Goal: Task Accomplishment & Management: Use online tool/utility

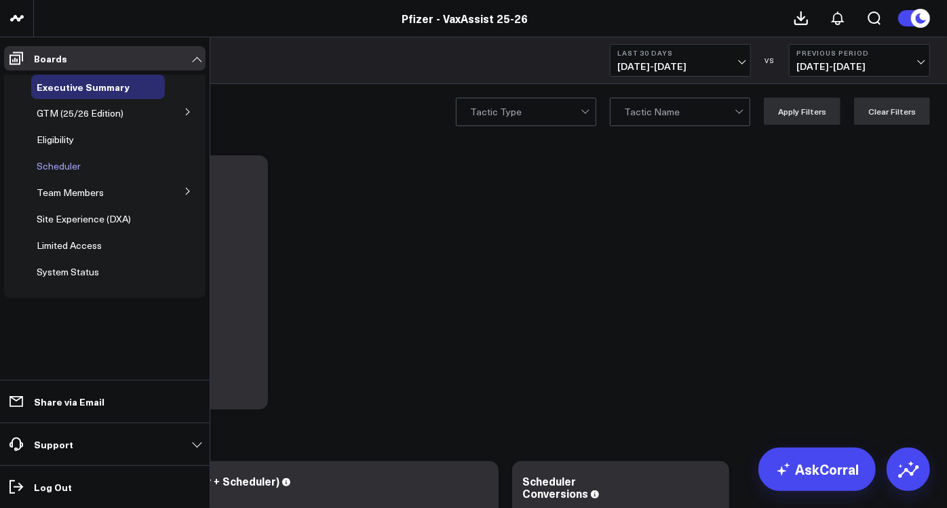
click at [65, 170] on span "Scheduler" at bounding box center [59, 165] width 44 height 13
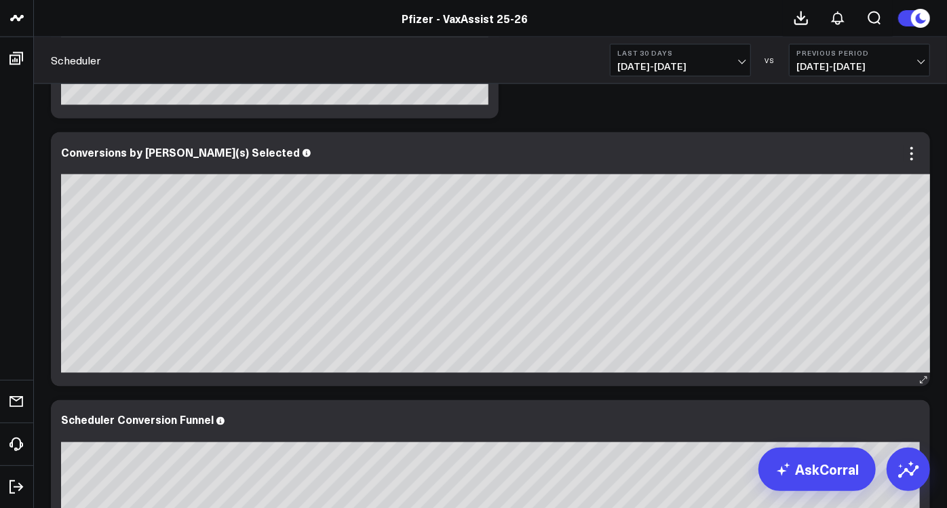
scroll to position [1433, 0]
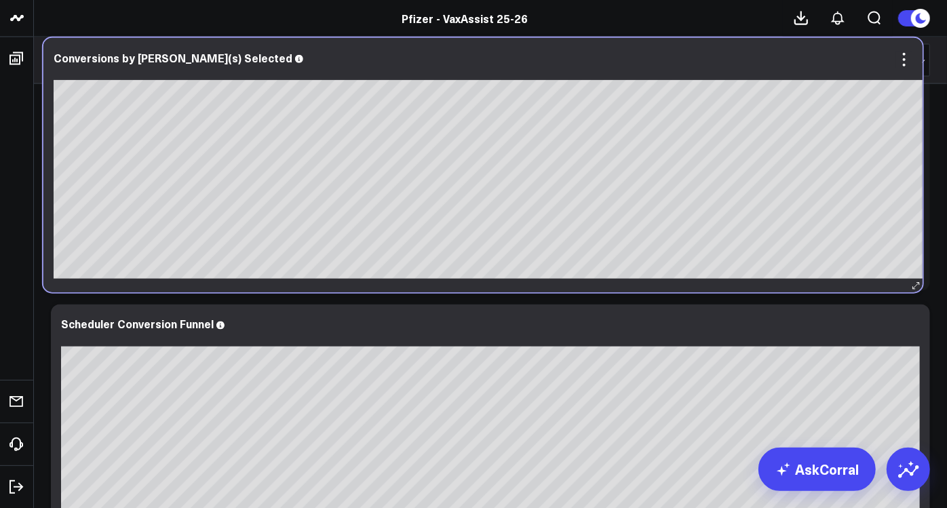
drag, startPoint x: 448, startPoint y: 290, endPoint x: 431, endPoint y: 292, distance: 17.0
click at [431, 292] on div "Conversions by [PERSON_NAME](s) Selected So sorry. The query returned no result…" at bounding box center [482, 165] width 879 height 254
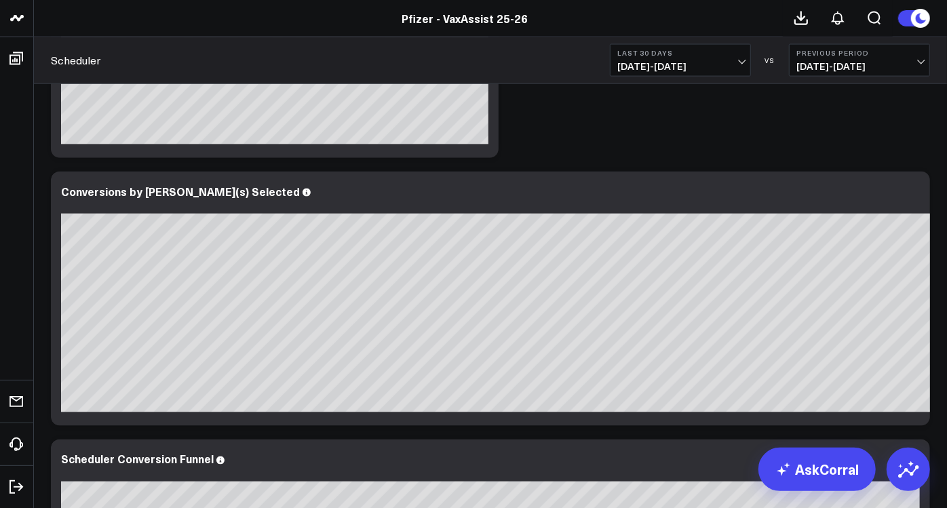
scroll to position [1281, 0]
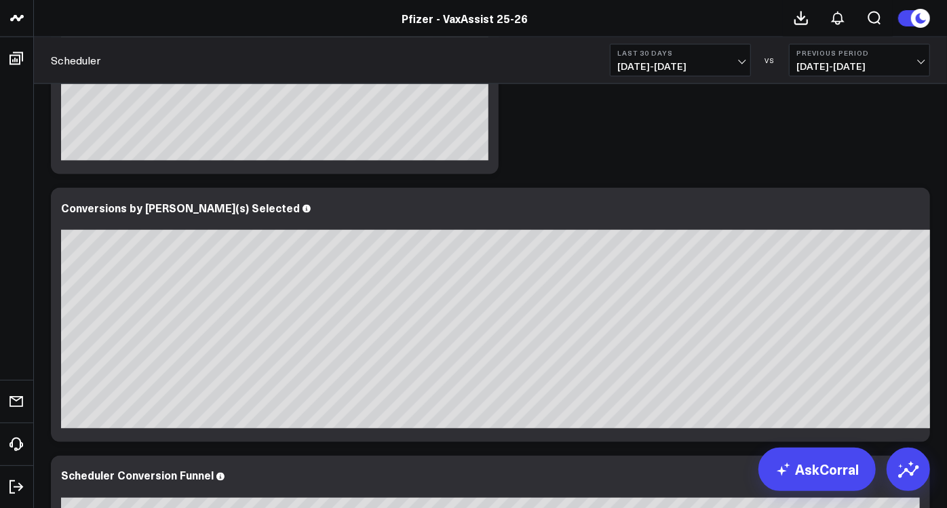
click at [706, 58] on button "Last 30 Days [DATE] - [DATE]" at bounding box center [680, 60] width 141 height 33
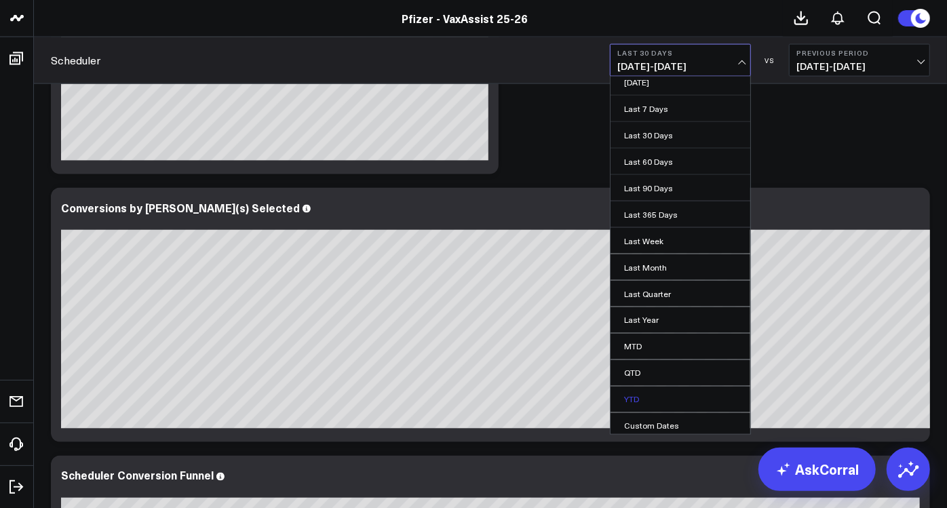
scroll to position [10, 0]
click at [666, 419] on link "Custom Dates" at bounding box center [681, 424] width 140 height 26
select select "8"
select select "2025"
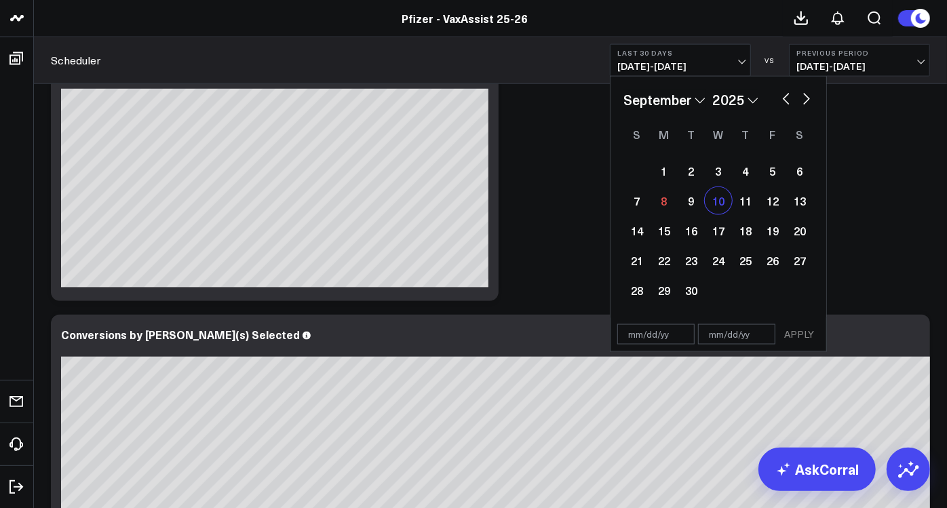
scroll to position [1131, 0]
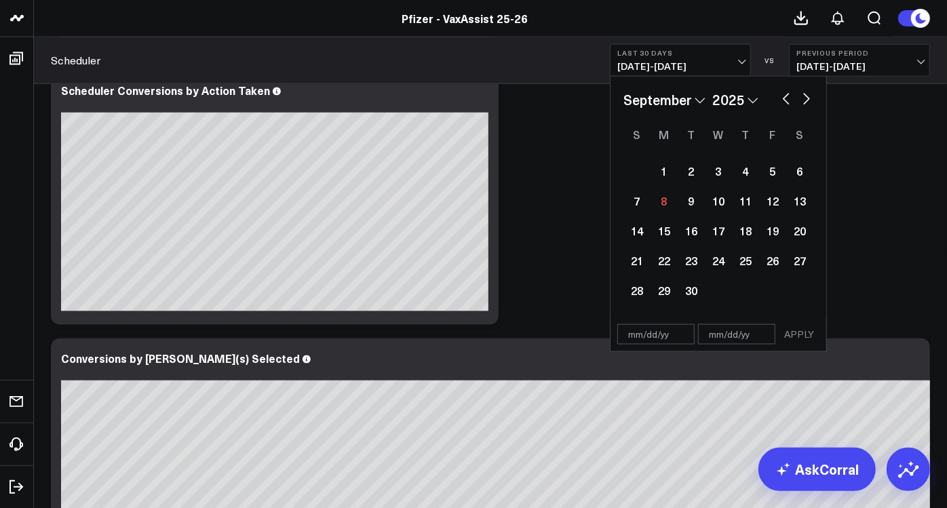
click at [783, 91] on button "button" at bounding box center [787, 98] width 14 height 16
select select "7"
select select "2025"
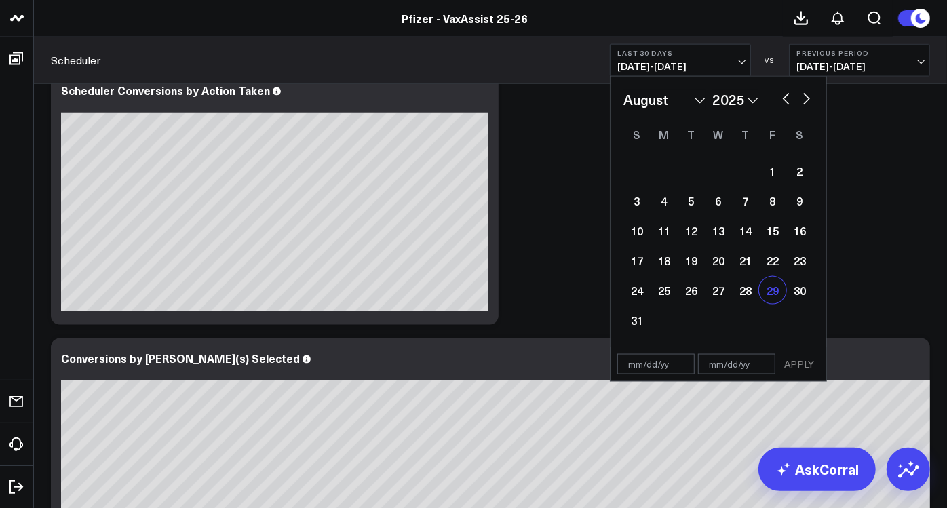
click at [774, 289] on div "29" at bounding box center [772, 290] width 27 height 27
type input "[DATE]"
select select "7"
select select "2025"
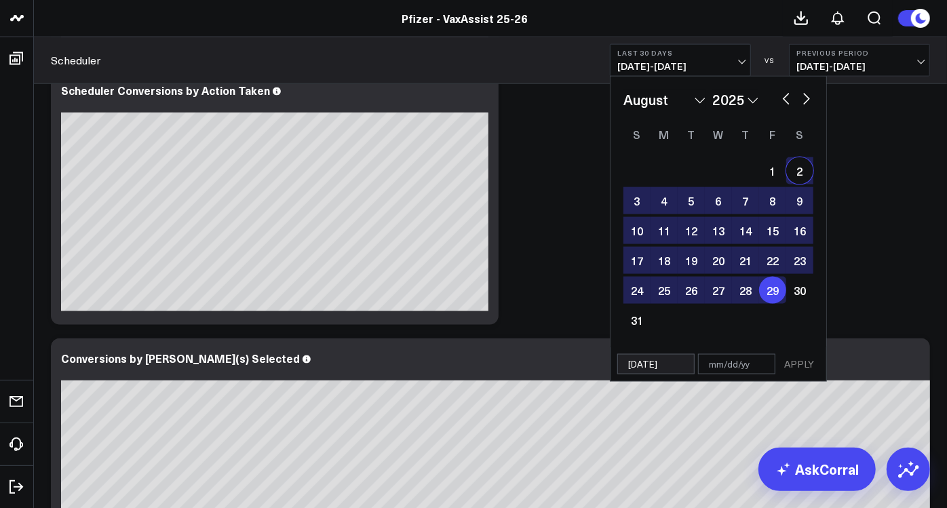
click at [806, 95] on button "button" at bounding box center [807, 98] width 14 height 16
select select "8"
select select "2025"
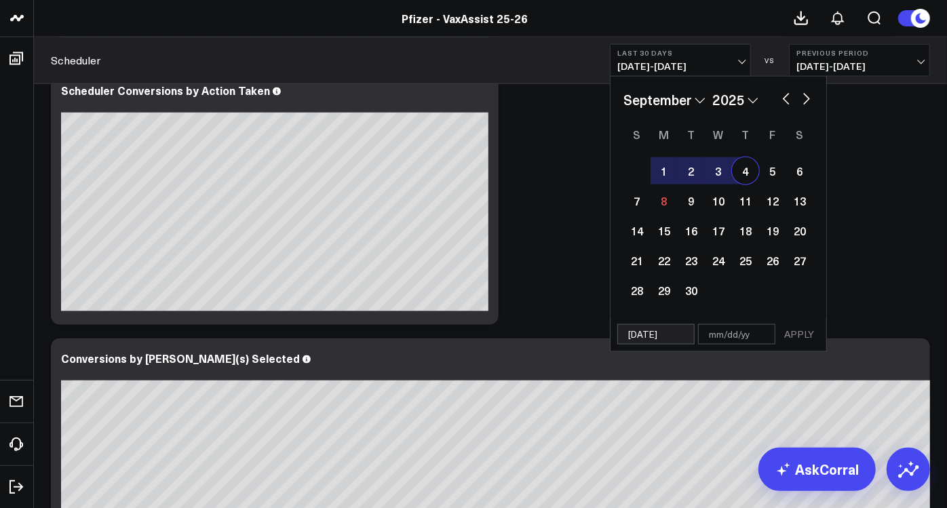
click at [750, 170] on div "4" at bounding box center [745, 170] width 27 height 27
type input "[DATE]"
select select "8"
select select "2025"
click at [799, 337] on button "APPLY" at bounding box center [799, 334] width 41 height 20
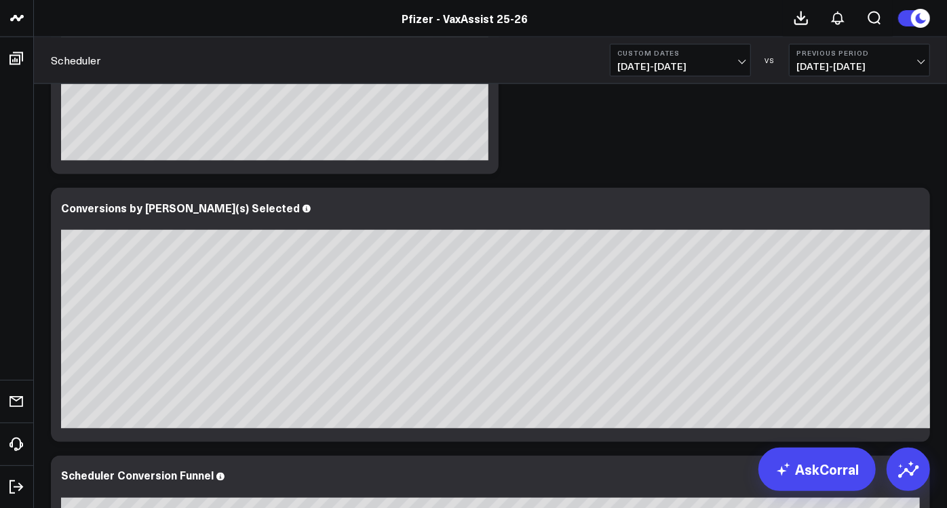
scroll to position [1281, 0]
click at [911, 208] on icon at bounding box center [912, 209] width 3 height 3
click at [802, 18] on icon at bounding box center [801, 18] width 12 height 12
click at [917, 208] on icon at bounding box center [912, 210] width 16 height 16
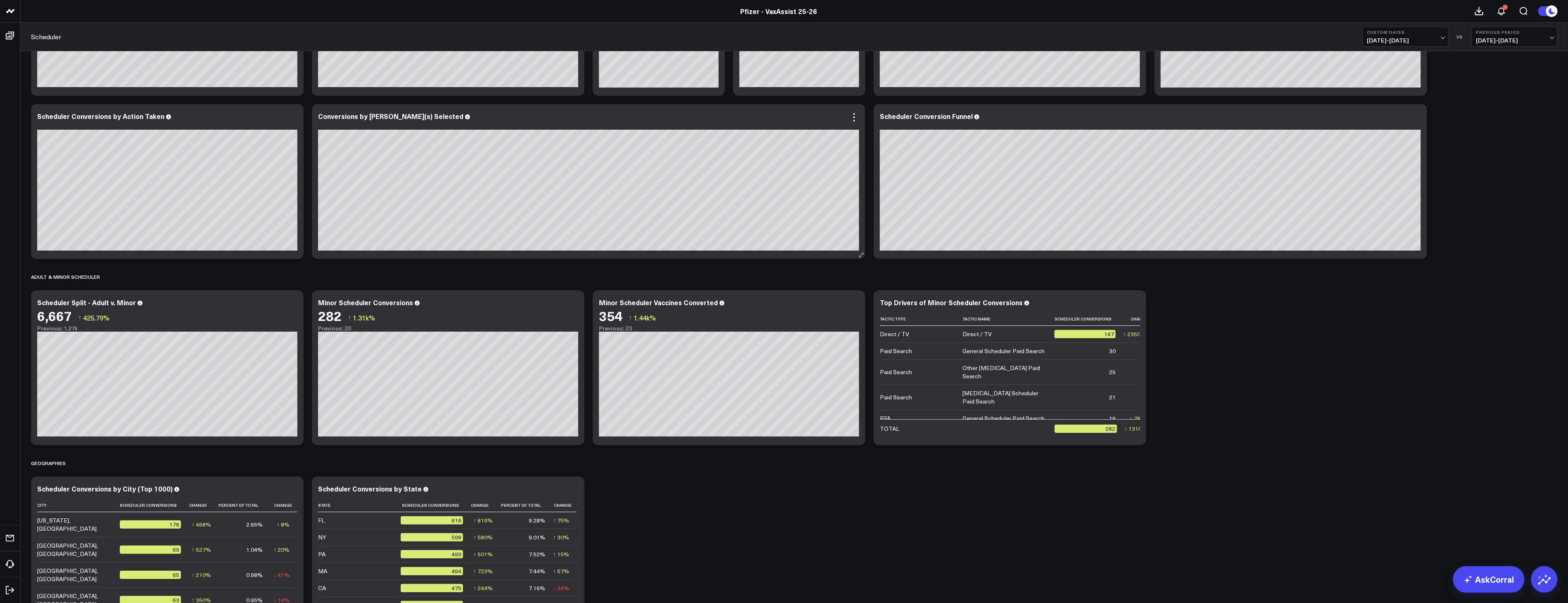
scroll to position [92, 0]
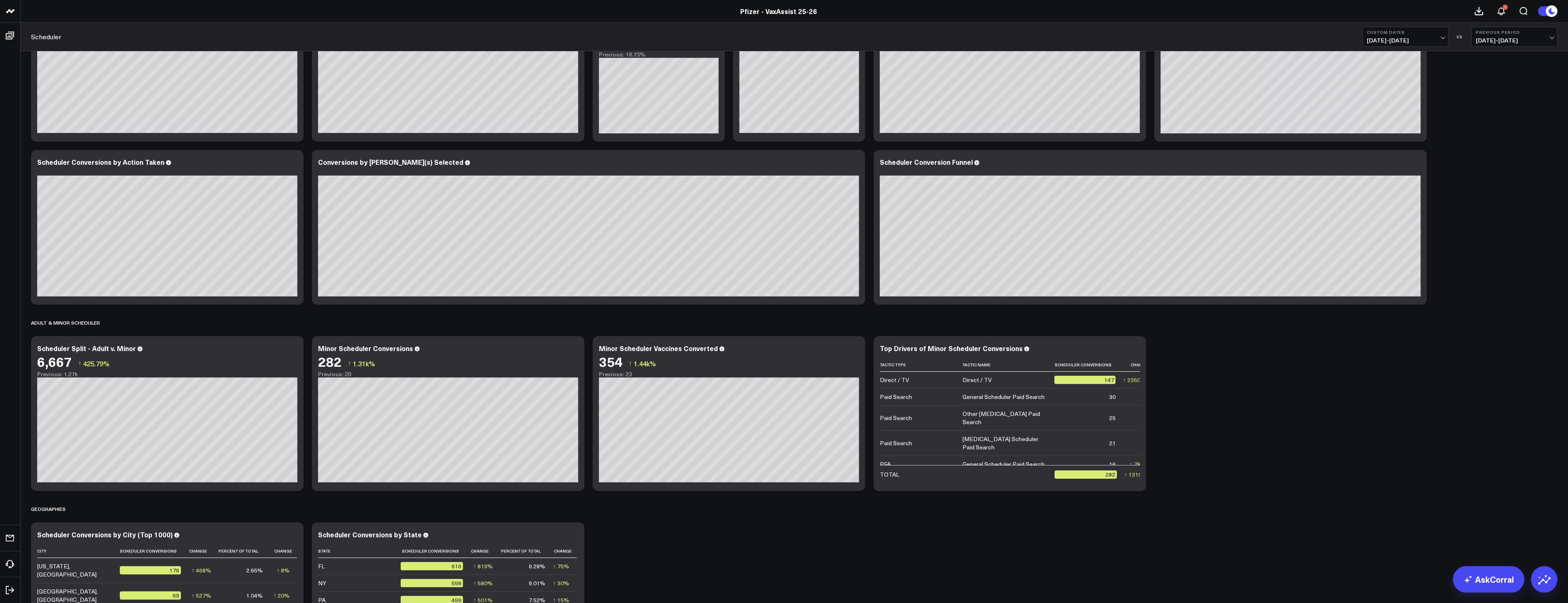
click at [576, 43] on span "[DATE] - [DATE]" at bounding box center [1405, 40] width 77 height 7
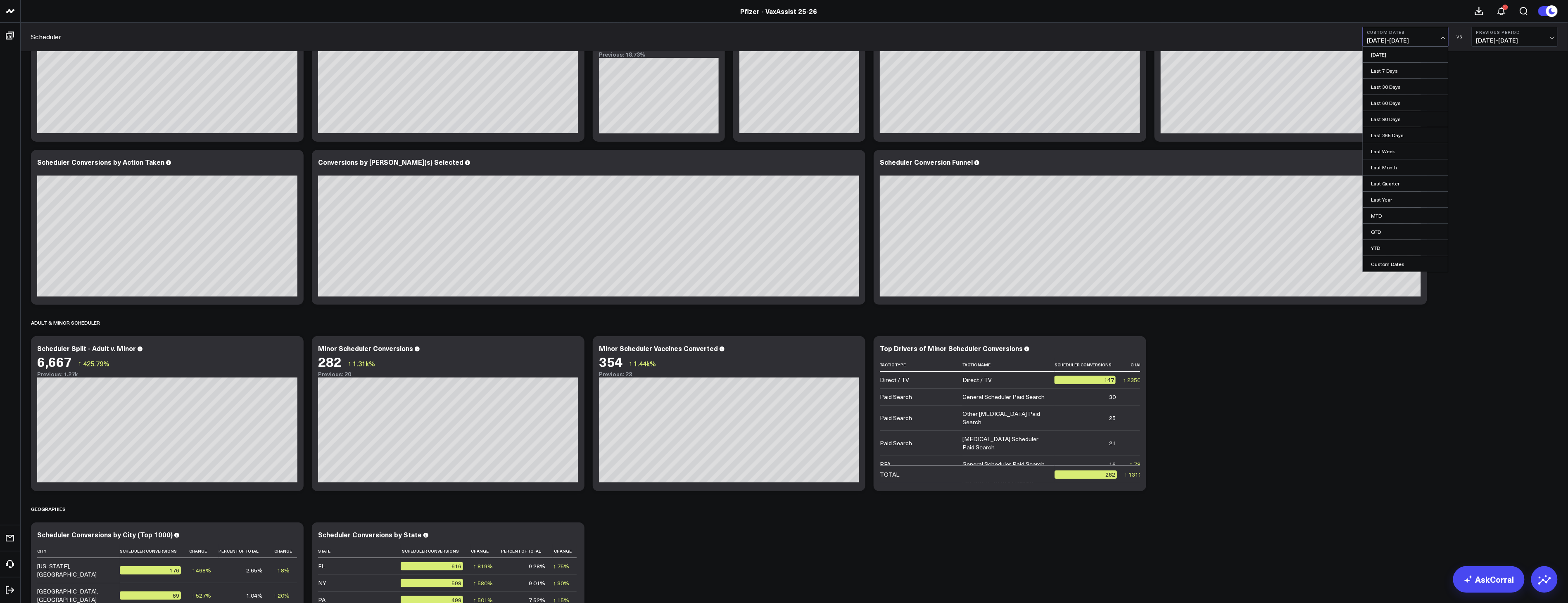
click at [576, 43] on span "[DATE] - [DATE]" at bounding box center [1405, 40] width 77 height 7
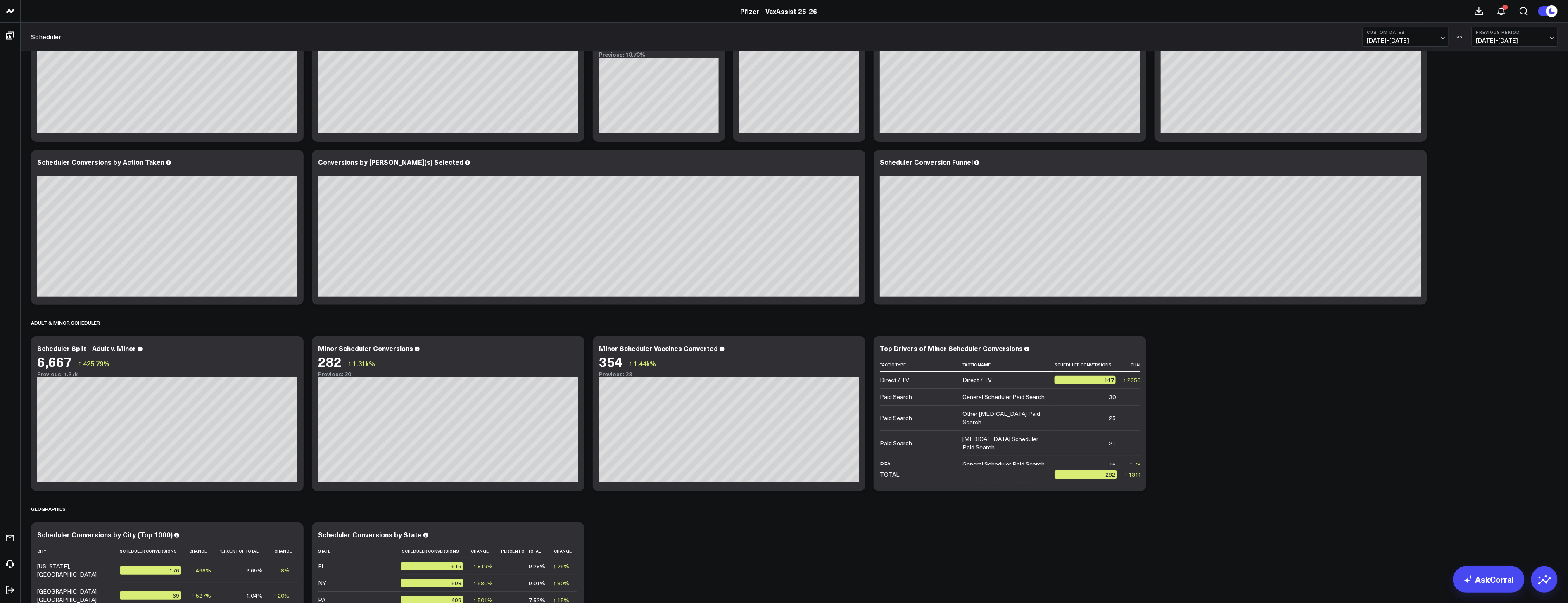
click at [576, 34] on b "Custom Dates" at bounding box center [1405, 32] width 77 height 5
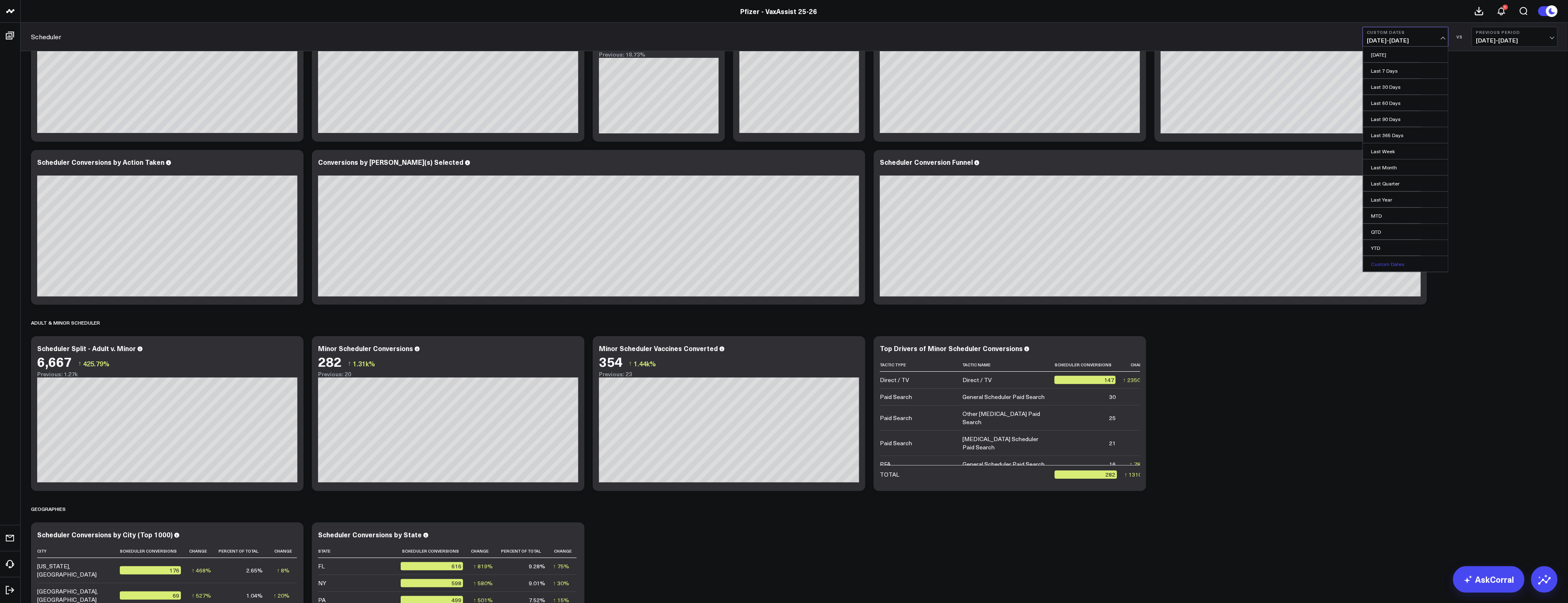
click at [576, 268] on link "Custom Dates" at bounding box center [1405, 264] width 85 height 16
select select "8"
select select "2025"
click at [576, 61] on select "January February March April May June July August September October November De…" at bounding box center [1396, 61] width 50 height 12
click at [576, 60] on select "2026 2025 2024 2023 2022 2021 2020 2019 2018 2017 2016 2015 2014 2013 2012 2011…" at bounding box center [1439, 61] width 28 height 12
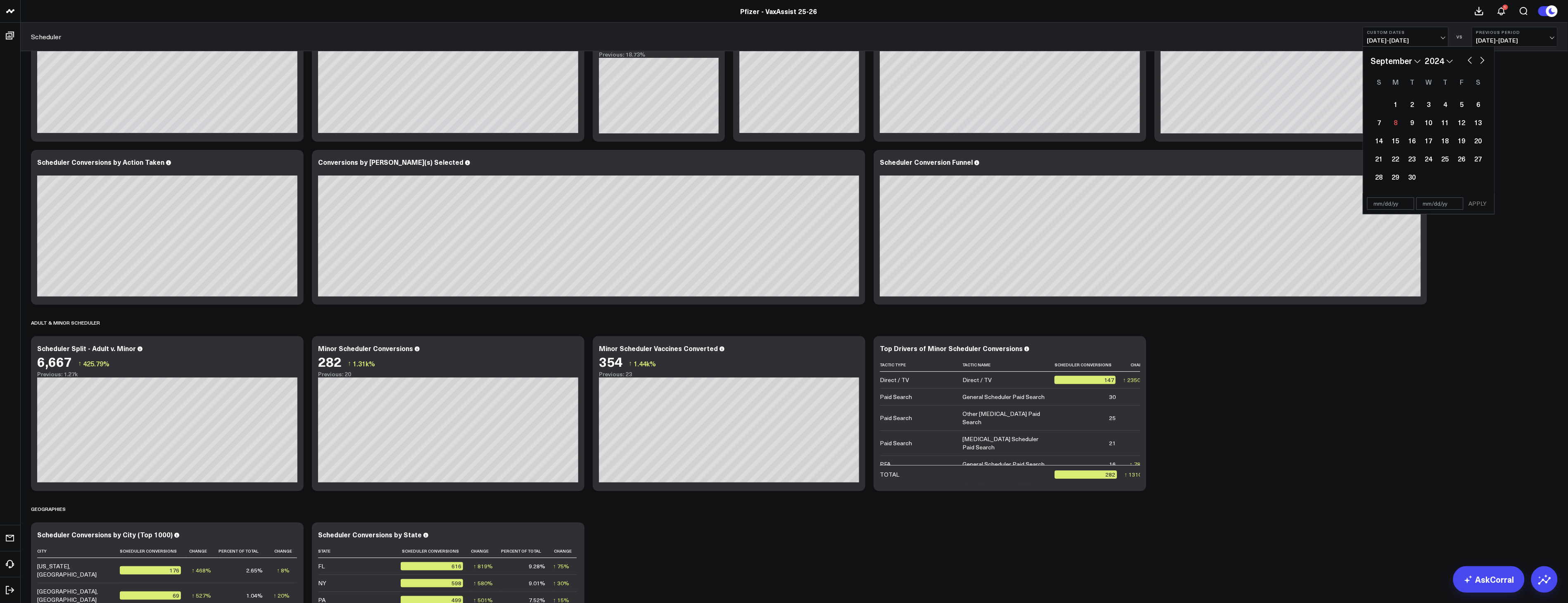
select select "8"
select select "2024"
click at [576, 60] on button "button" at bounding box center [1470, 60] width 9 height 10
select select "7"
select select "2024"
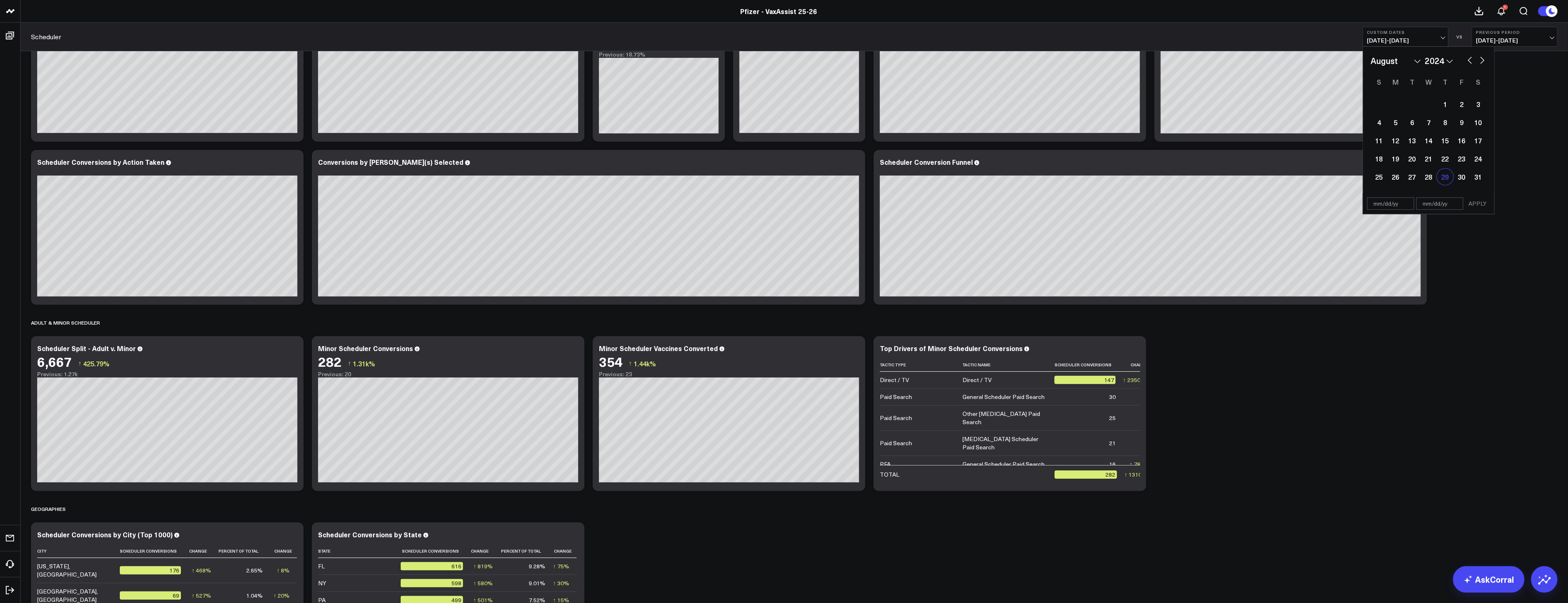
click at [576, 179] on div "29" at bounding box center [1445, 176] width 16 height 16
type input "[DATE]"
select select "7"
select select "2024"
click at [576, 61] on button "button" at bounding box center [1483, 60] width 9 height 10
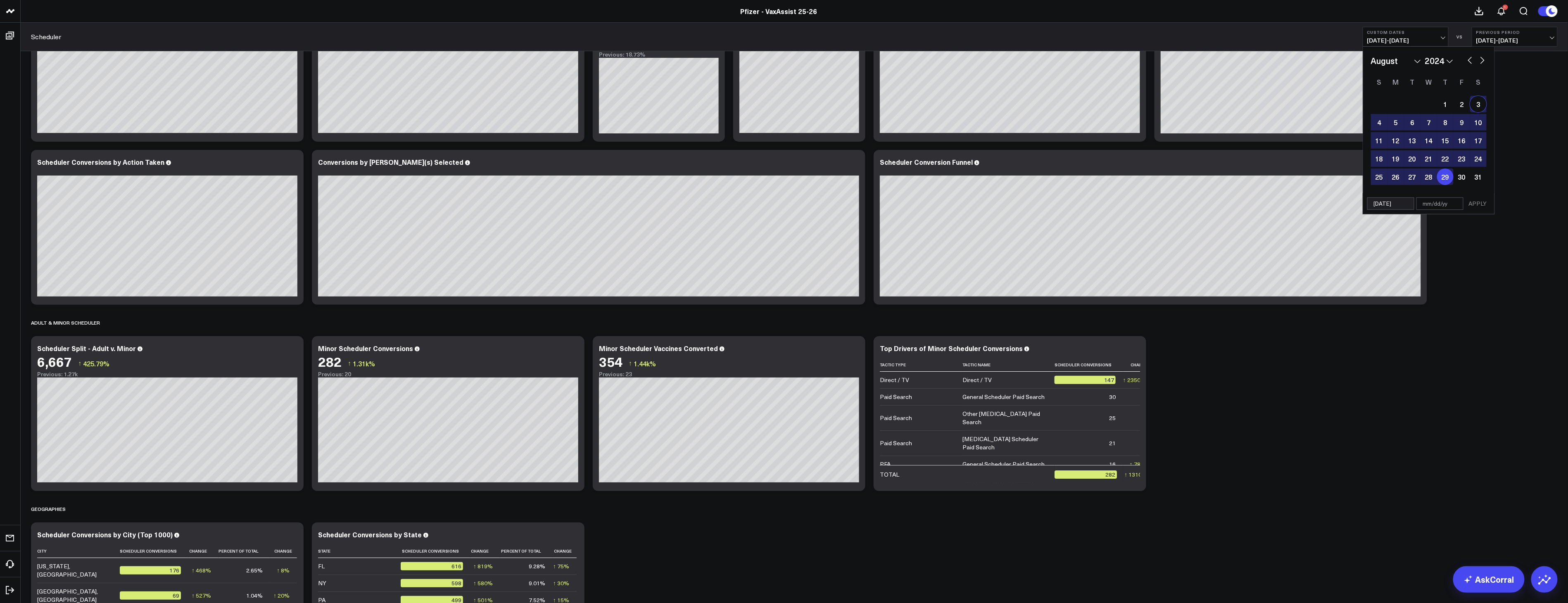
select select "8"
select select "2024"
click at [576, 106] on div "4" at bounding box center [1429, 103] width 16 height 16
type input "[DATE]"
select select "8"
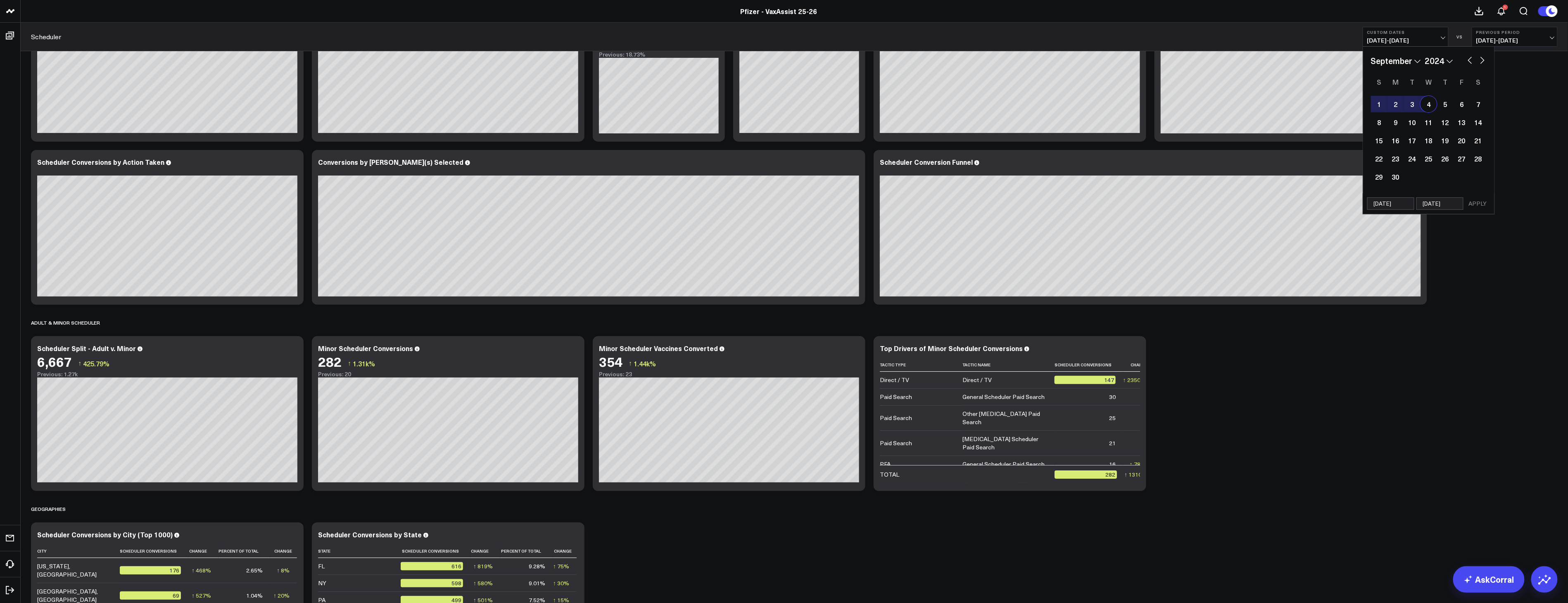
select select "2024"
click at [576, 204] on button "APPLY" at bounding box center [1478, 203] width 25 height 12
